Goal: Information Seeking & Learning: Compare options

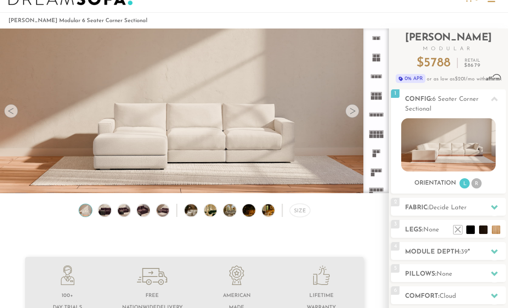
scroll to position [30, 0]
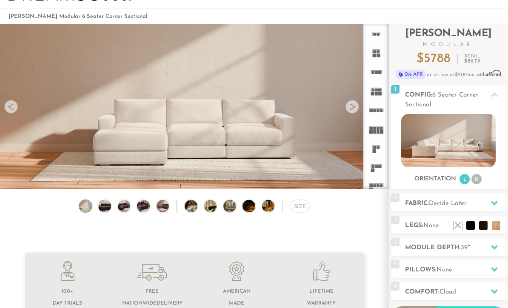
click at [108, 209] on img at bounding box center [104, 206] width 15 height 13
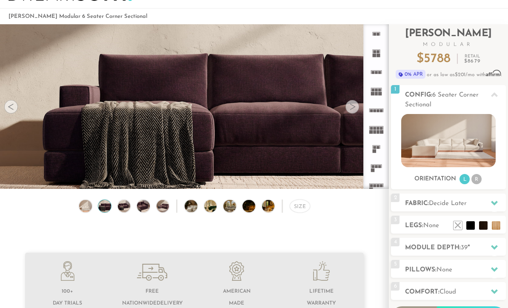
click at [127, 205] on img at bounding box center [123, 206] width 15 height 13
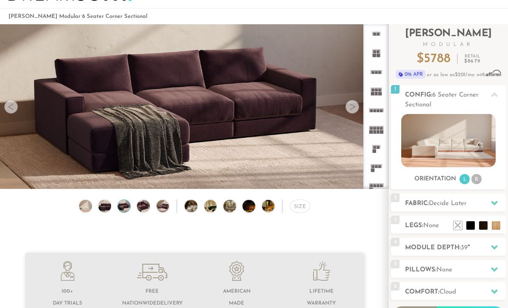
click at [146, 208] on img at bounding box center [143, 206] width 15 height 13
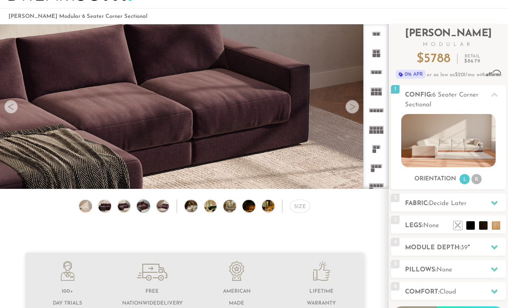
click at [168, 206] on img at bounding box center [162, 206] width 15 height 13
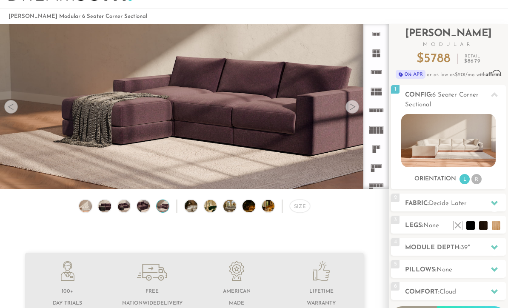
click at [196, 209] on img at bounding box center [196, 206] width 23 height 13
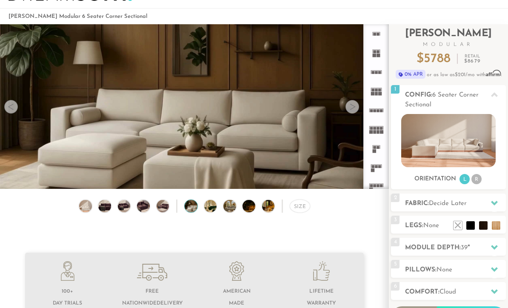
click at [216, 209] on img at bounding box center [215, 206] width 23 height 13
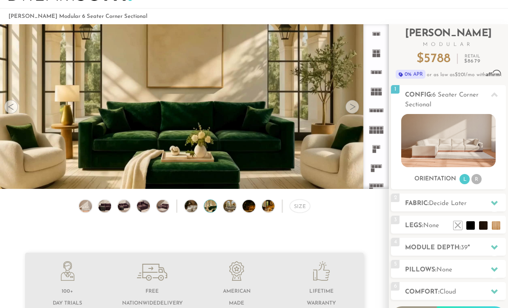
click at [242, 211] on img at bounding box center [253, 206] width 23 height 13
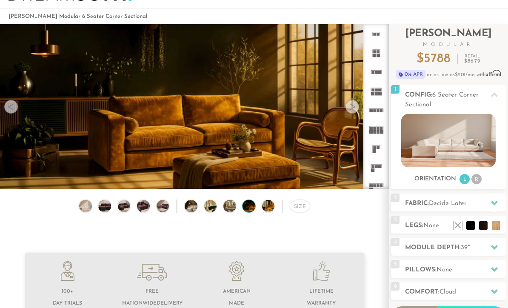
click at [80, 212] on img at bounding box center [85, 206] width 15 height 13
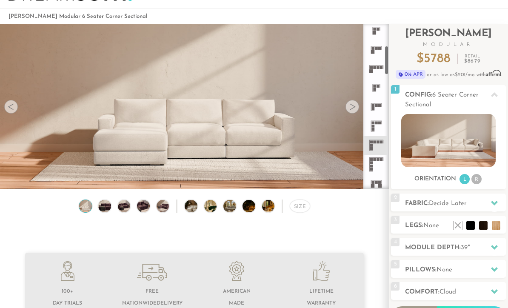
scroll to position [119, 0]
click at [371, 145] on rect at bounding box center [370, 144] width 3 height 3
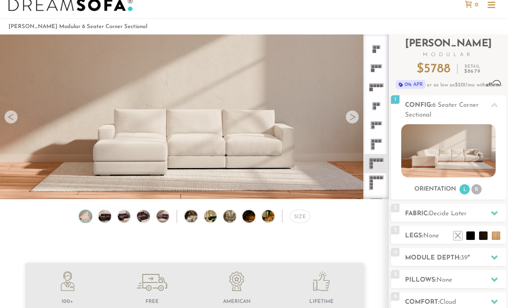
scroll to position [22, 0]
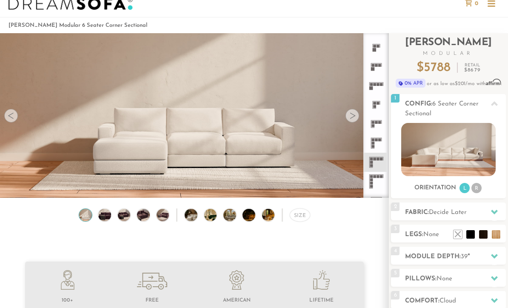
click at [463, 149] on img at bounding box center [448, 149] width 94 height 53
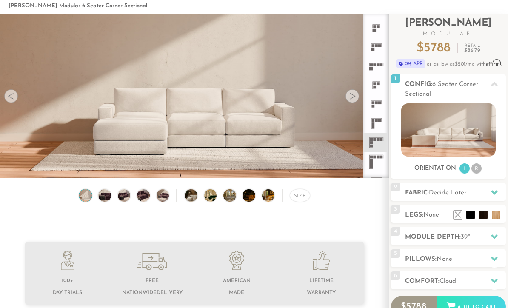
scroll to position [41, 0]
click at [470, 217] on li at bounding box center [470, 214] width 9 height 9
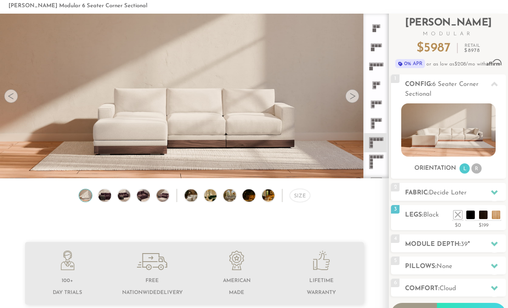
click at [497, 215] on li at bounding box center [495, 214] width 9 height 9
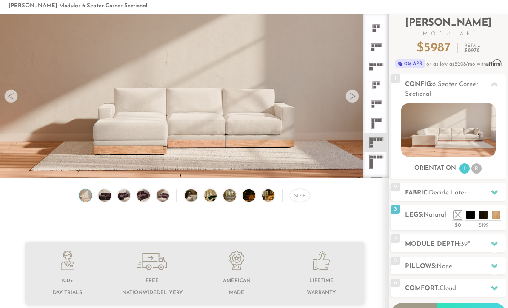
click at [451, 219] on ul at bounding box center [476, 212] width 51 height 13
click at [456, 214] on li at bounding box center [457, 214] width 9 height 9
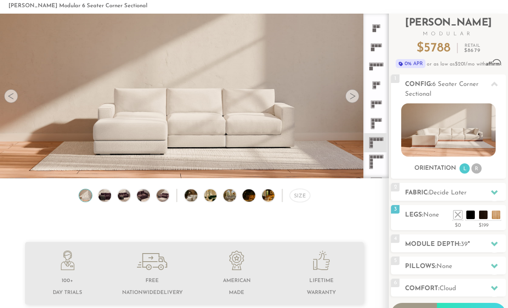
click at [483, 216] on li at bounding box center [483, 214] width 9 height 9
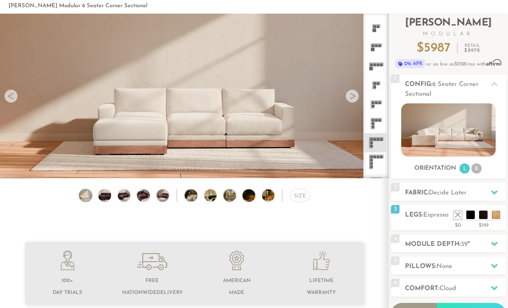
click at [435, 227] on div "3 Legs: Espresso $0 $199 Nailheads:" at bounding box center [448, 217] width 115 height 25
click at [457, 216] on li at bounding box center [457, 214] width 9 height 9
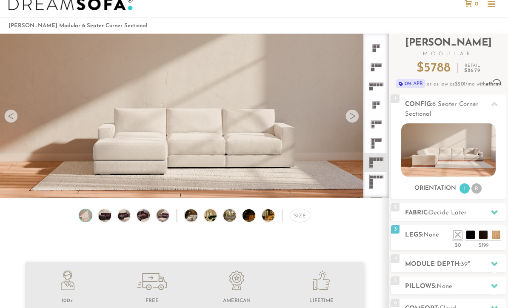
scroll to position [23, 0]
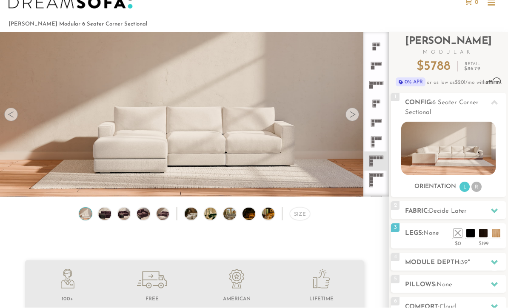
click at [435, 157] on img at bounding box center [448, 148] width 94 height 53
click at [91, 216] on img at bounding box center [85, 214] width 15 height 13
click at [86, 220] on img at bounding box center [85, 214] width 15 height 13
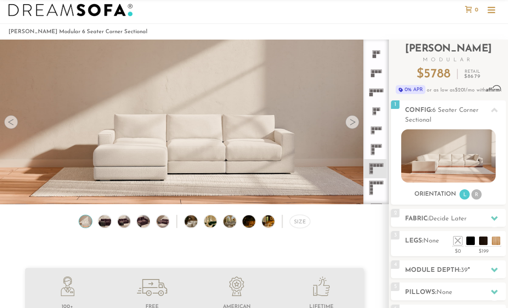
scroll to position [0, 0]
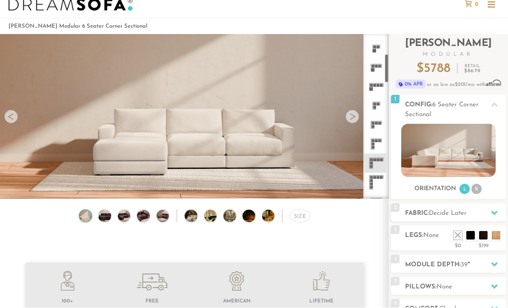
click at [378, 68] on icon at bounding box center [375, 67] width 19 height 19
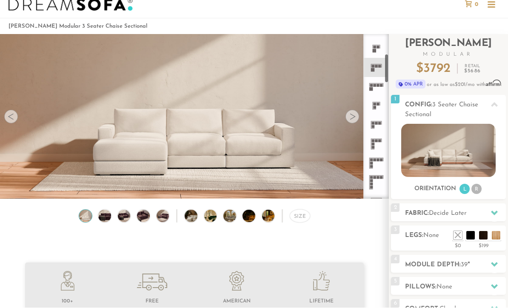
scroll to position [21, 0]
click at [374, 124] on rect at bounding box center [372, 123] width 3 height 3
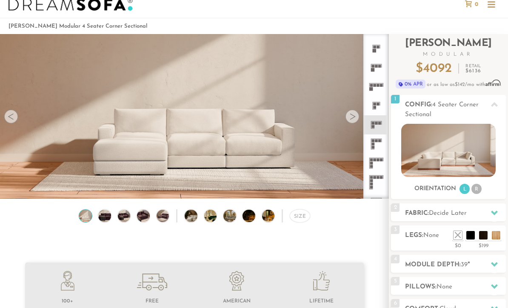
click at [493, 108] on icon at bounding box center [494, 104] width 7 height 7
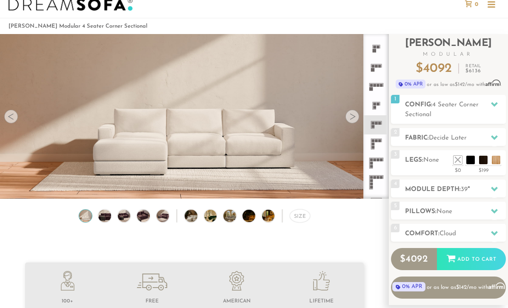
click at [496, 104] on icon at bounding box center [494, 104] width 7 height 5
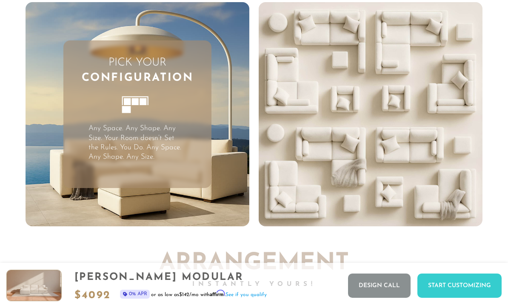
scroll to position [1855, 0]
click at [132, 141] on p "Any Space. Any Shape. Any Size. Your Room doesn’t Set the Rules. You Do. Any Sp…" at bounding box center [136, 142] width 97 height 37
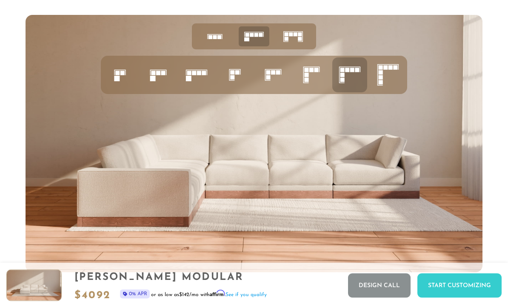
scroll to position [3028, 0]
